Goal: Navigation & Orientation: Find specific page/section

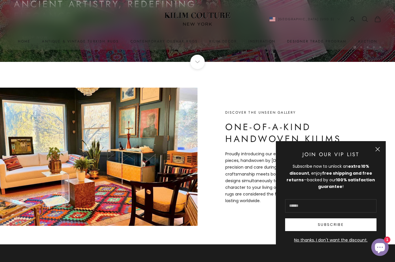
scroll to position [200, 0]
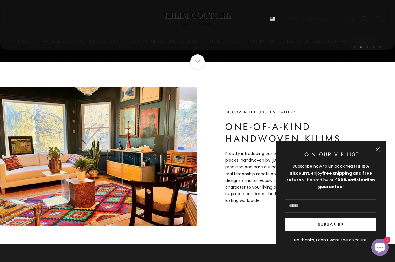
click at [375, 151] on button "Close" at bounding box center [377, 149] width 5 height 5
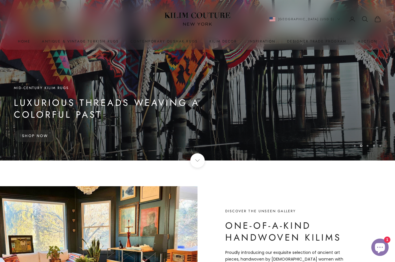
scroll to position [0, 0]
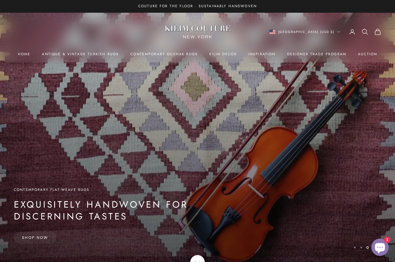
click at [98, 55] on link "Antique & Vintage Turkish Rugs" at bounding box center [80, 54] width 77 height 6
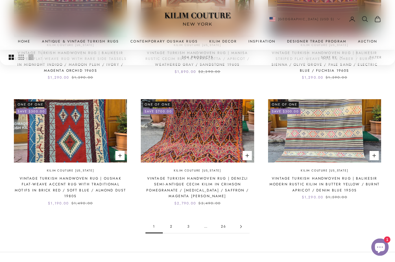
scroll to position [485, 0]
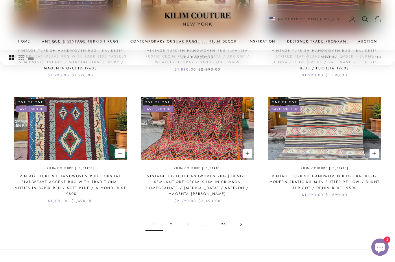
click at [167, 218] on link "2" at bounding box center [171, 224] width 17 height 13
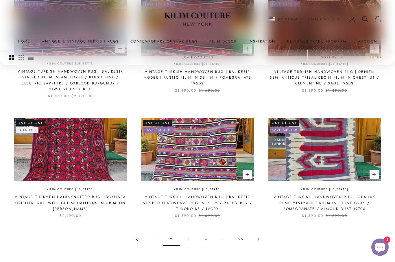
scroll to position [464, 0]
click at [188, 232] on link "3" at bounding box center [188, 238] width 17 height 13
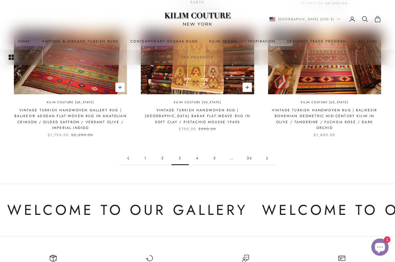
scroll to position [550, 0]
click at [196, 152] on link "4" at bounding box center [197, 158] width 17 height 13
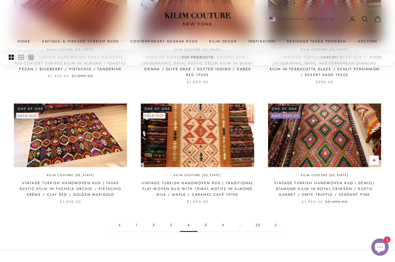
scroll to position [473, 0]
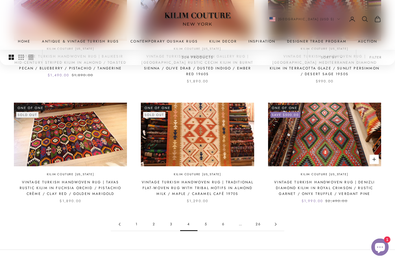
click at [205, 218] on link "5" at bounding box center [205, 224] width 17 height 13
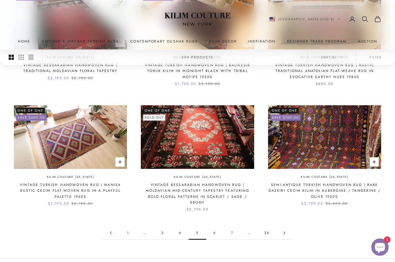
scroll to position [459, 0]
click at [214, 229] on link "6" at bounding box center [214, 232] width 17 height 13
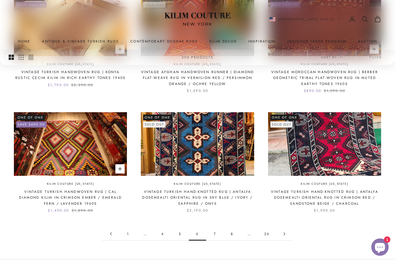
scroll to position [452, 0]
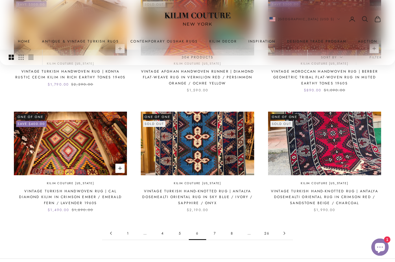
click at [211, 232] on link "7" at bounding box center [214, 233] width 17 height 13
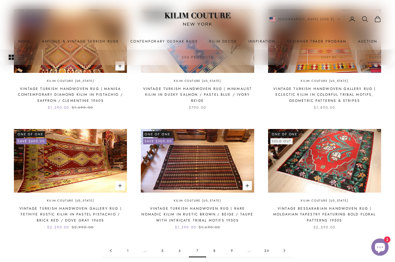
scroll to position [435, 0]
click at [211, 246] on link "8" at bounding box center [214, 250] width 17 height 13
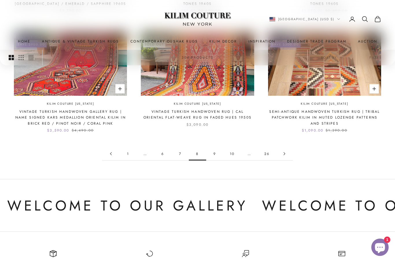
scroll to position [531, 0]
click at [211, 150] on link "9" at bounding box center [214, 153] width 17 height 13
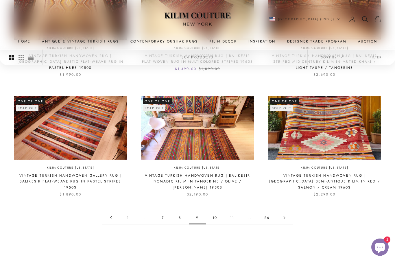
scroll to position [468, 0]
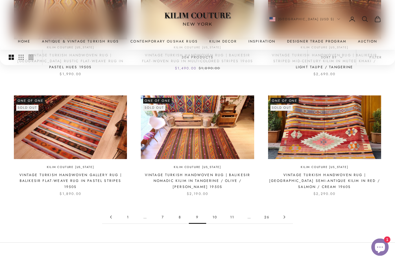
click at [214, 213] on link "10" at bounding box center [214, 217] width 17 height 13
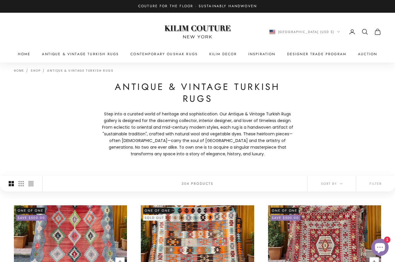
click at [217, 53] on summary "Kilim Decor" at bounding box center [222, 54] width 27 height 6
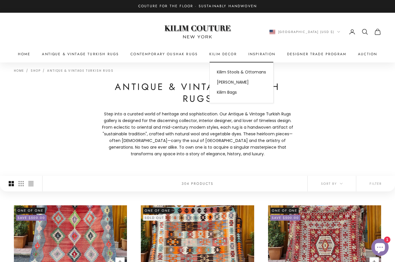
click at [179, 52] on link "Contemporary Oushak Rugs" at bounding box center [163, 54] width 67 height 6
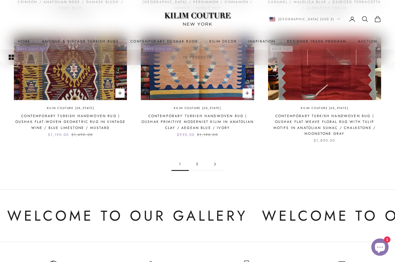
scroll to position [540, 0]
click at [192, 157] on link "2" at bounding box center [197, 163] width 17 height 13
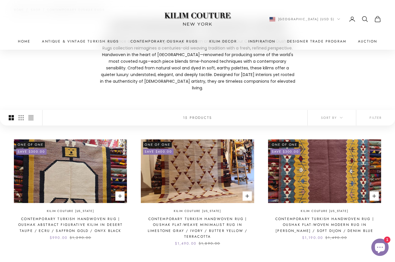
scroll to position [60, 0]
